Goal: Navigation & Orientation: Find specific page/section

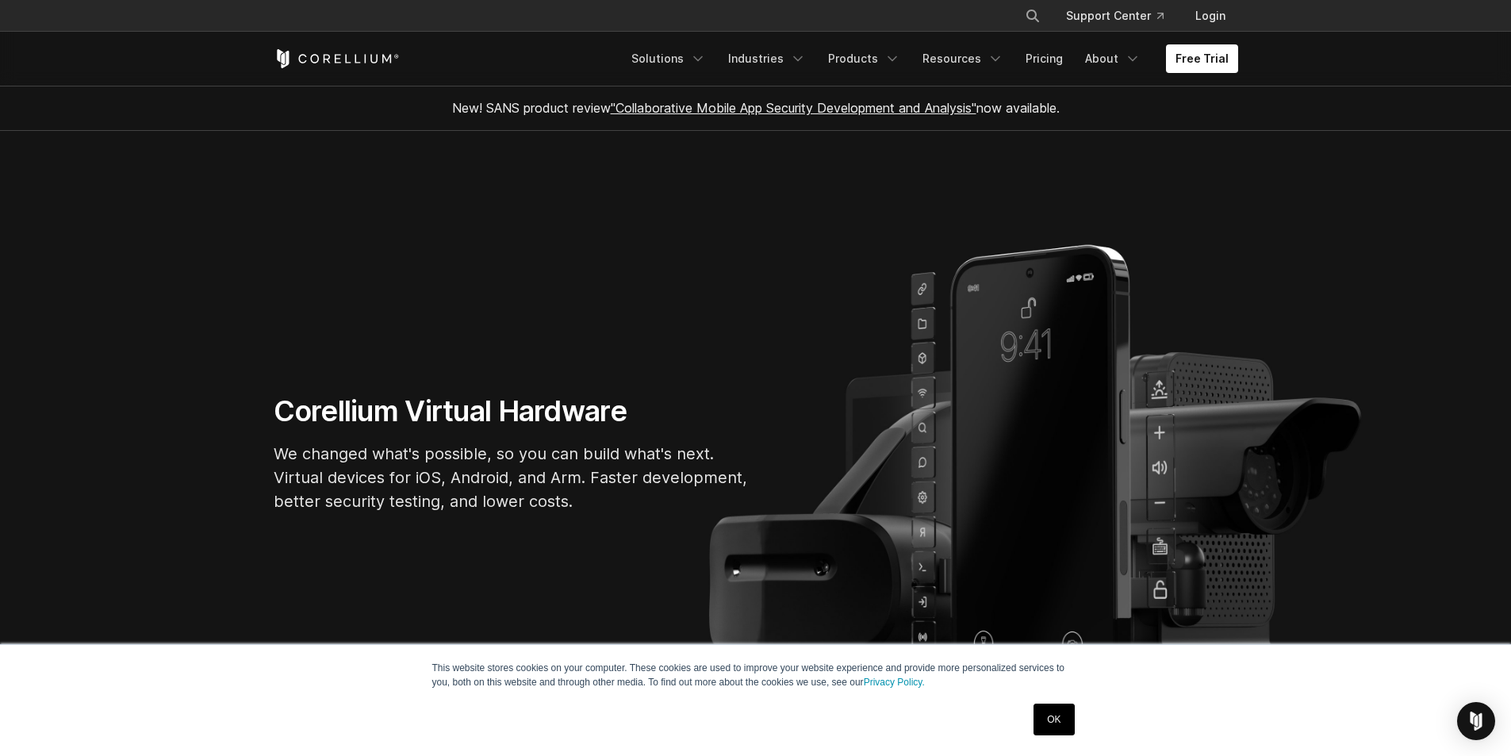
click at [1056, 711] on link "OK" at bounding box center [1054, 720] width 40 height 32
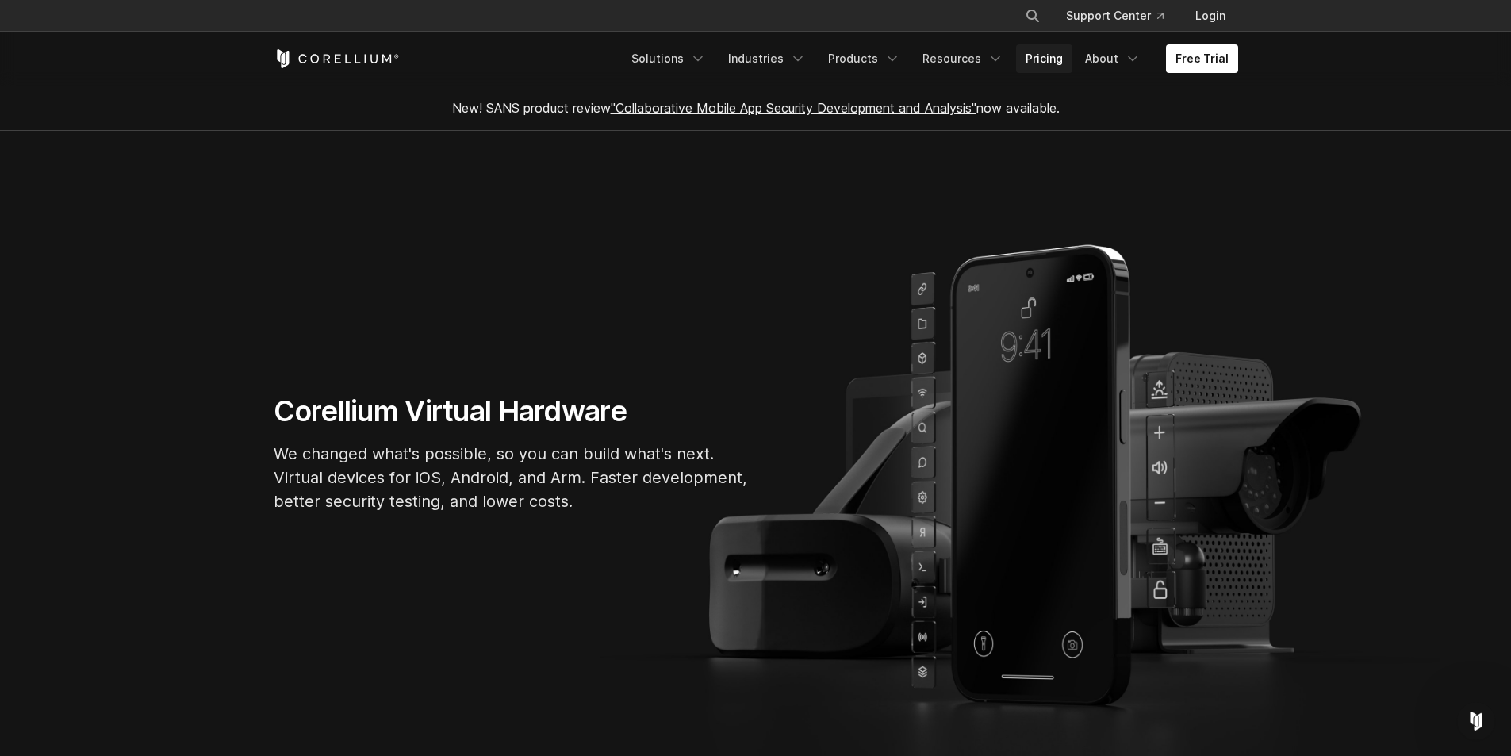
click at [1061, 63] on link "Pricing" at bounding box center [1044, 58] width 56 height 29
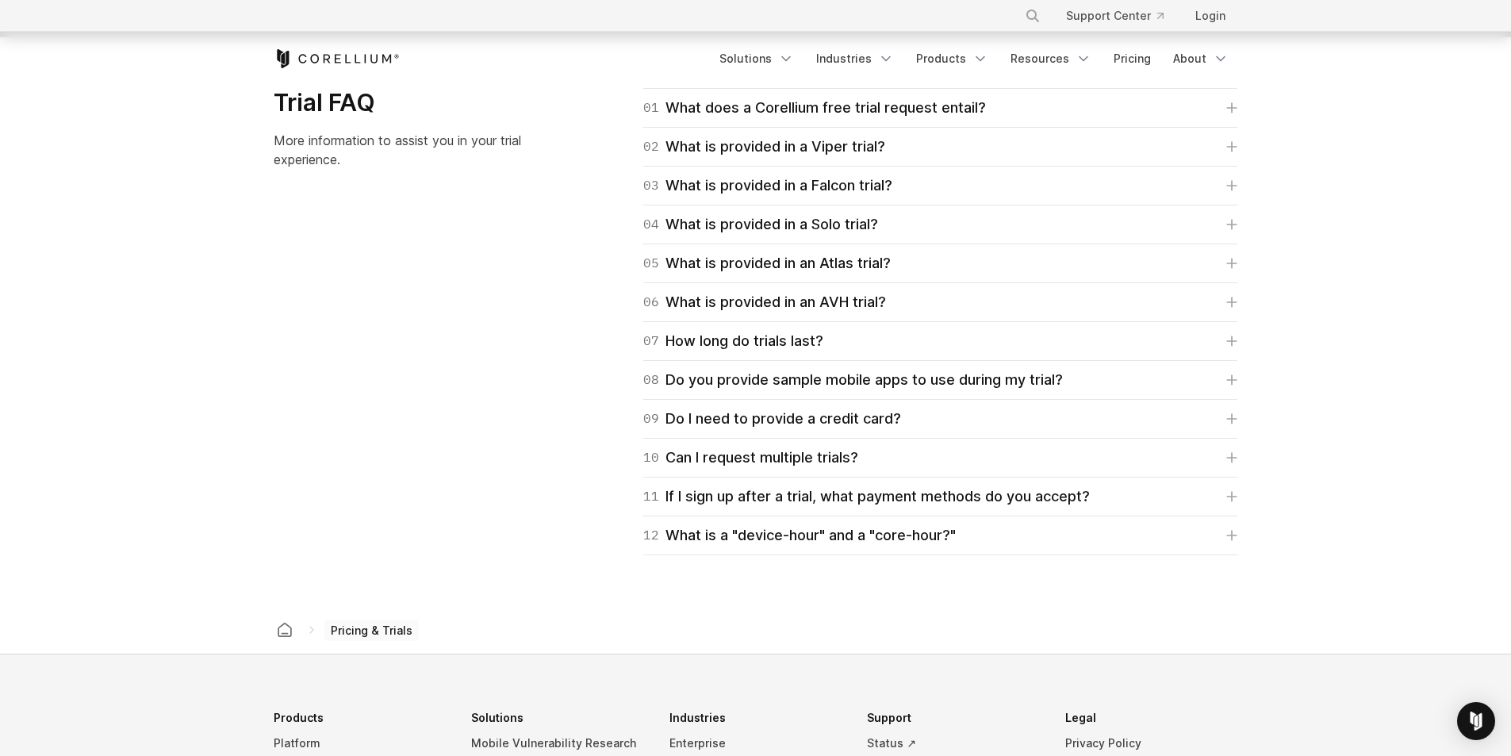
scroll to position [2723, 0]
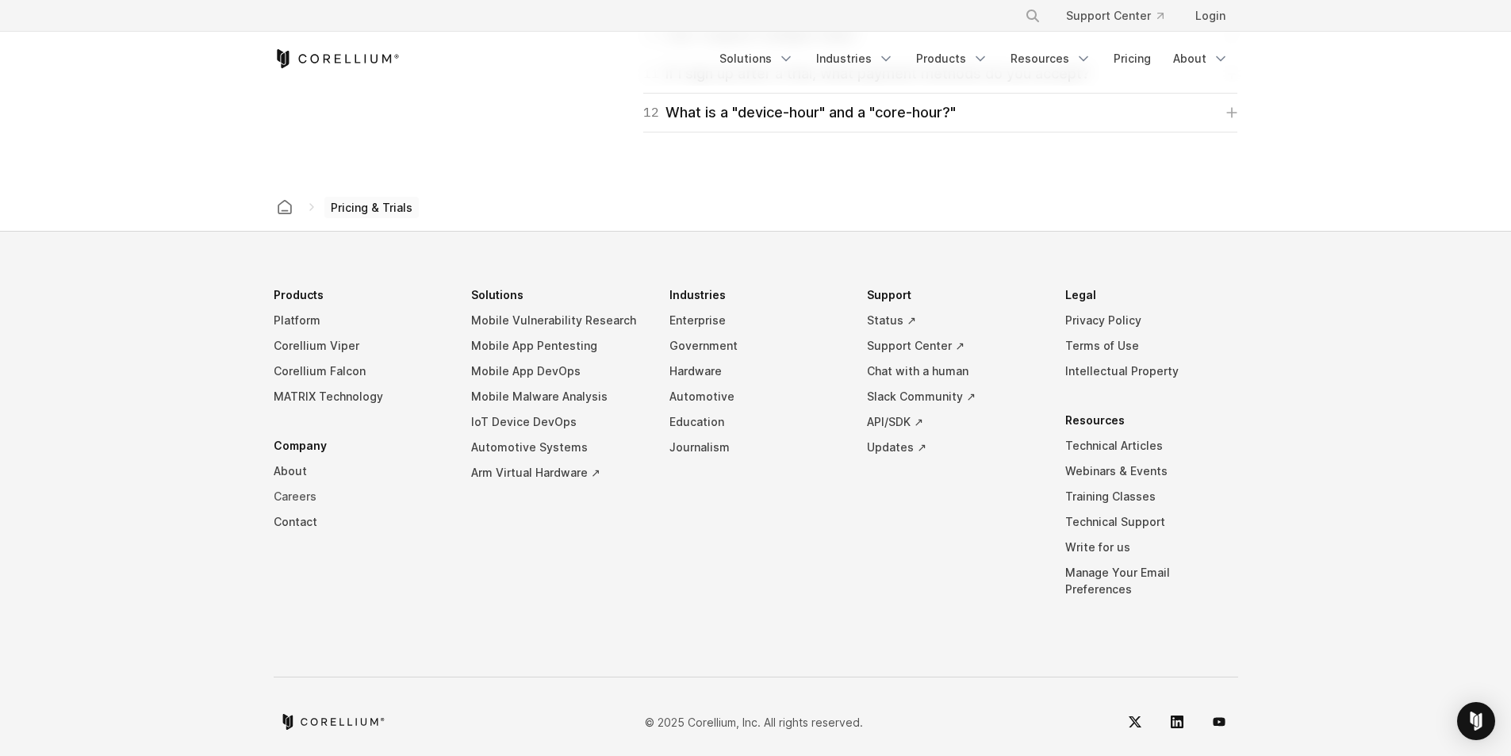
click at [290, 498] on link "Careers" at bounding box center [360, 496] width 173 height 25
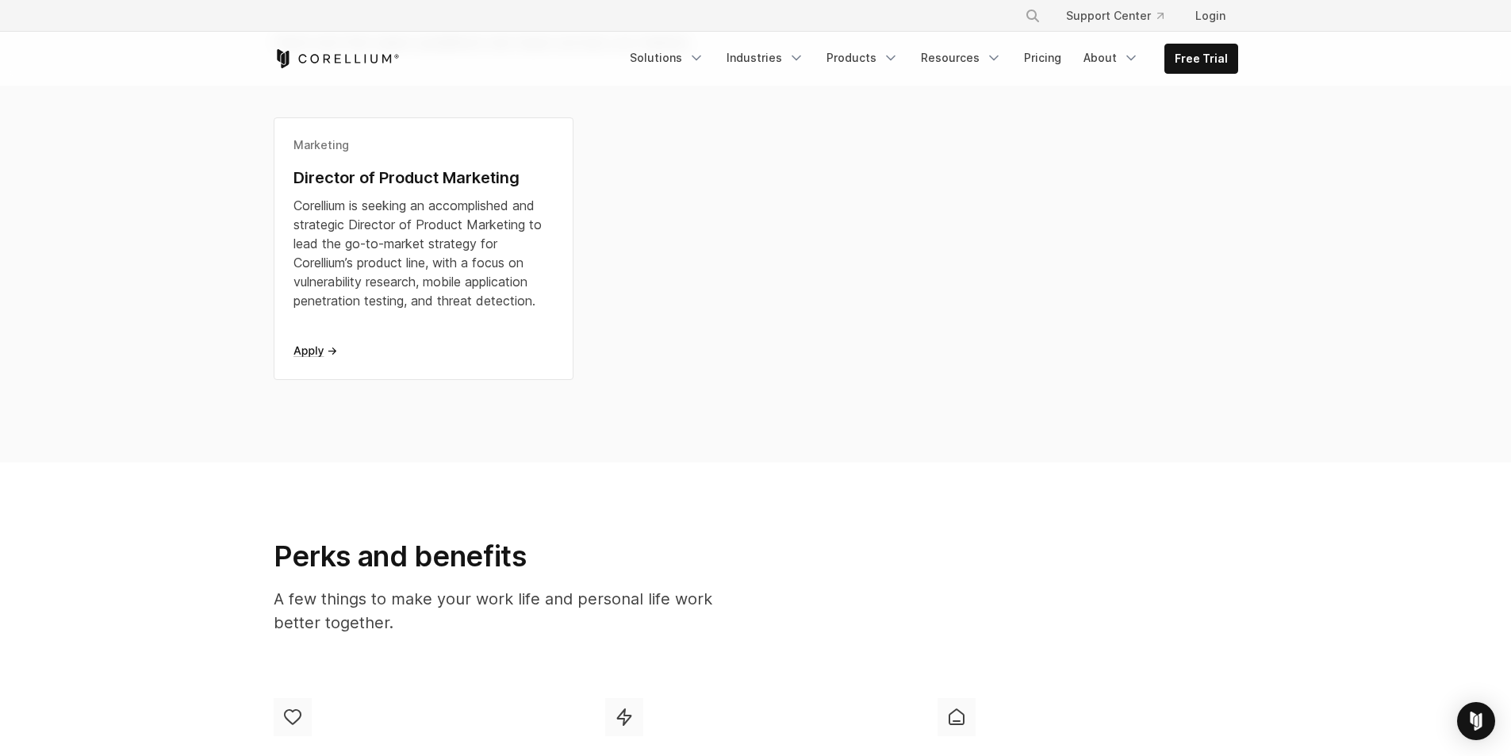
scroll to position [476, 0]
